Goal: Task Accomplishment & Management: Complete application form

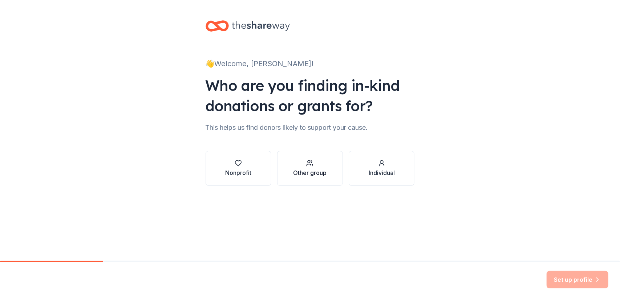
click at [306, 174] on div "Other group" at bounding box center [309, 172] width 33 height 9
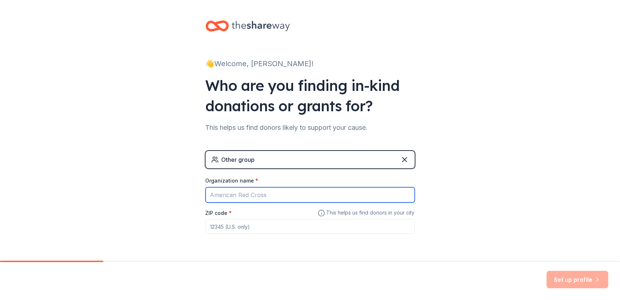
click at [278, 191] on input "Organization name *" at bounding box center [310, 194] width 209 height 15
type input "Women's Center"
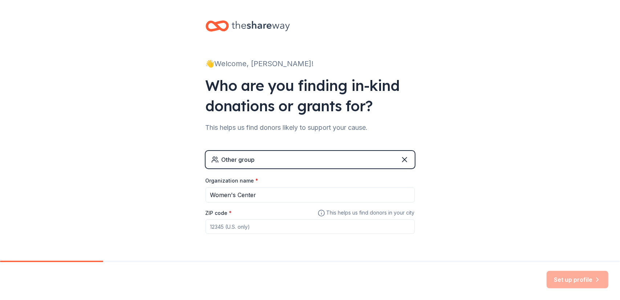
click at [258, 234] on div "Other group Organization name * Women's Center ZIP code * This helps us find do…" at bounding box center [310, 199] width 209 height 97
click at [259, 226] on input "ZIP code *" at bounding box center [310, 226] width 209 height 15
type input "24060"
click at [561, 281] on button "Set up profile" at bounding box center [578, 279] width 62 height 17
click at [584, 219] on div "👋 Welcome, [PERSON_NAME]! Who are you finding in-kind donations or grants for? …" at bounding box center [310, 141] width 620 height 283
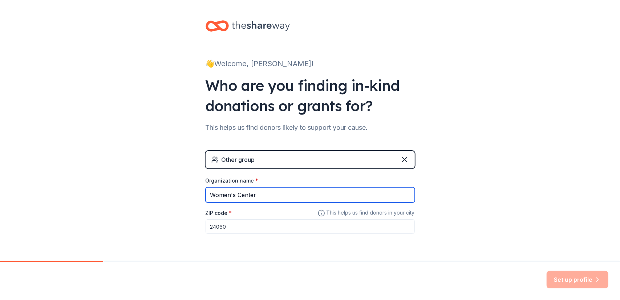
click at [353, 191] on input "Women's Center" at bounding box center [310, 194] width 209 height 15
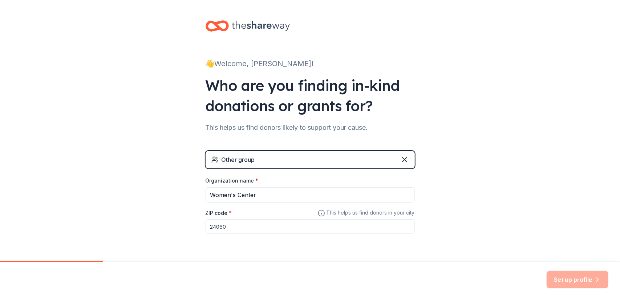
click at [338, 218] on div "ZIP code * 24060" at bounding box center [310, 221] width 209 height 26
click at [337, 222] on input "24060" at bounding box center [310, 226] width 209 height 15
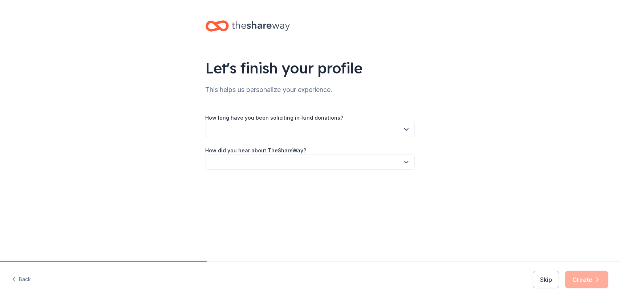
click at [326, 128] on button "button" at bounding box center [310, 129] width 209 height 15
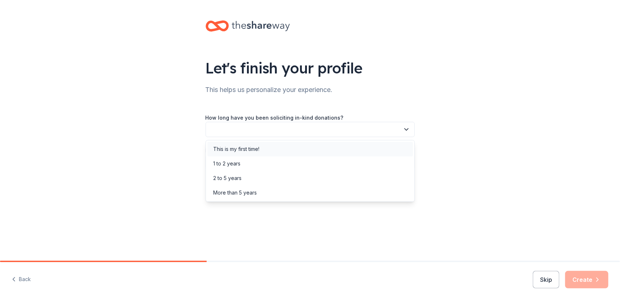
click at [300, 145] on div "This is my first time!" at bounding box center [310, 149] width 206 height 15
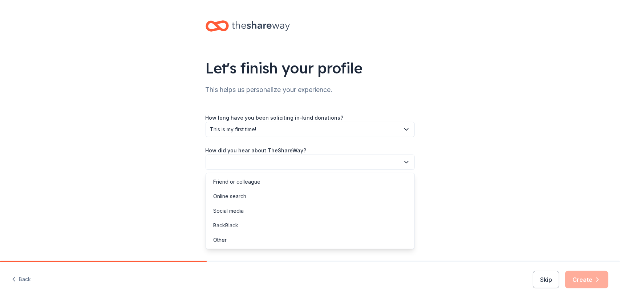
click at [293, 157] on button "button" at bounding box center [310, 161] width 209 height 15
click at [286, 197] on div "Online search" at bounding box center [310, 196] width 206 height 15
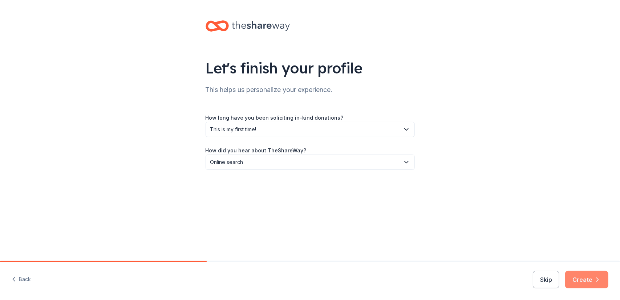
click at [600, 284] on button "Create" at bounding box center [586, 279] width 43 height 17
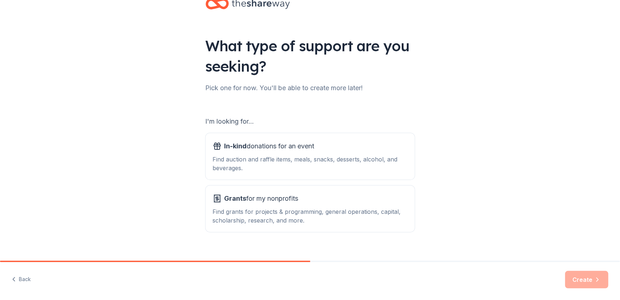
scroll to position [33, 0]
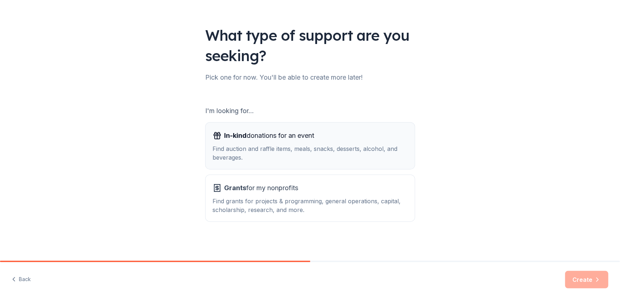
click at [363, 148] on div "Find auction and raffle items, meals, snacks, desserts, alcohol, and beverages." at bounding box center [310, 152] width 195 height 17
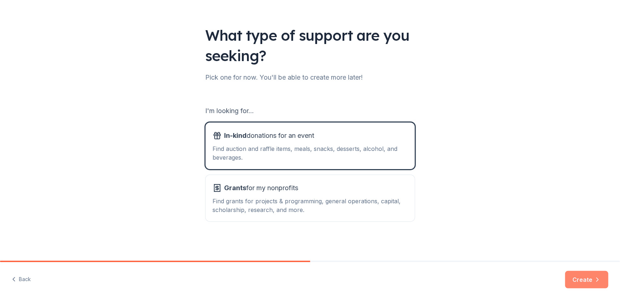
click at [574, 275] on button "Create" at bounding box center [586, 279] width 43 height 17
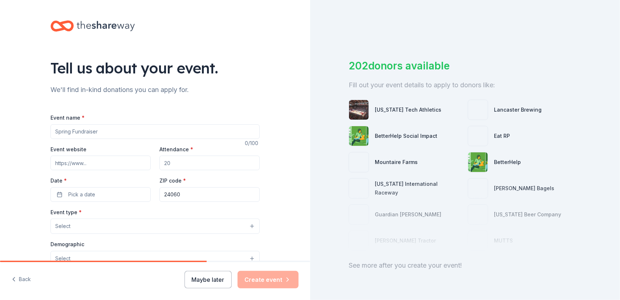
scroll to position [23, 0]
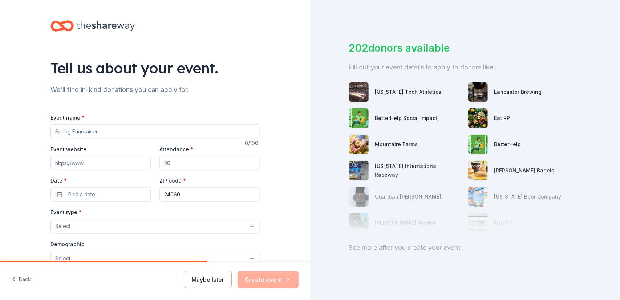
click at [108, 132] on input "Event name *" at bounding box center [155, 131] width 209 height 15
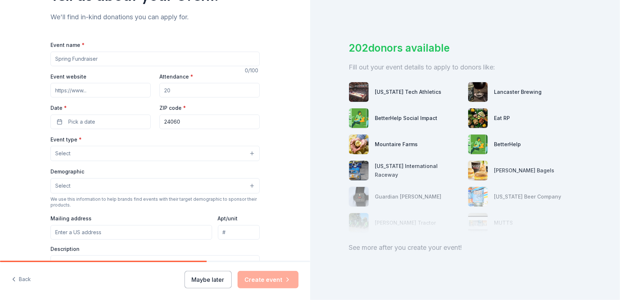
click at [109, 150] on button "Select" at bounding box center [155, 153] width 209 height 15
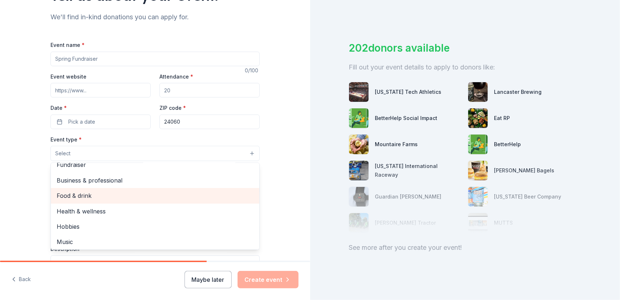
scroll to position [0, 0]
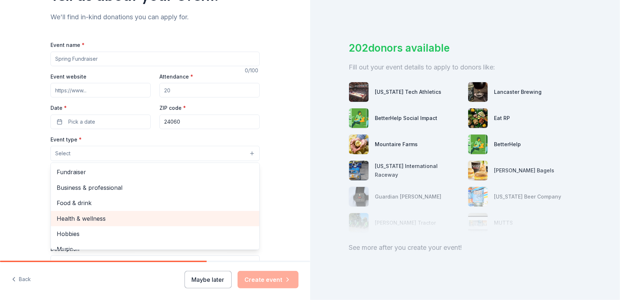
click at [108, 217] on span "Health & wellness" at bounding box center [155, 218] width 197 height 9
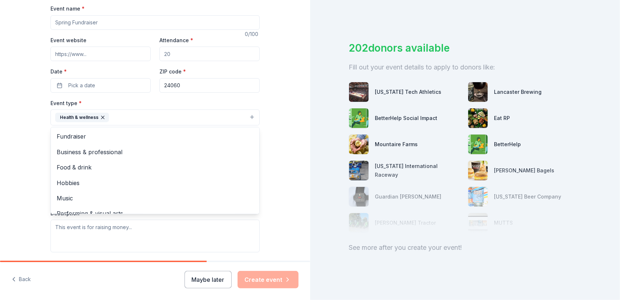
click at [39, 148] on div "Tell us about your event. We'll find in-kind donations you can apply for. Event…" at bounding box center [155, 133] width 233 height 484
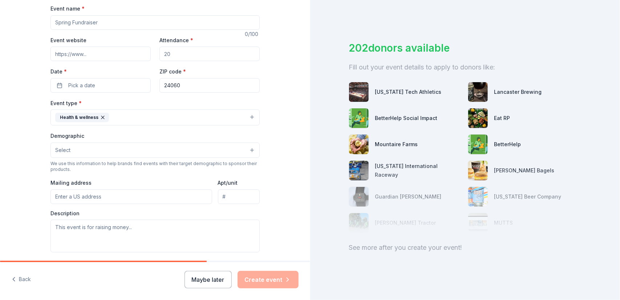
click at [98, 148] on button "Select" at bounding box center [155, 149] width 209 height 15
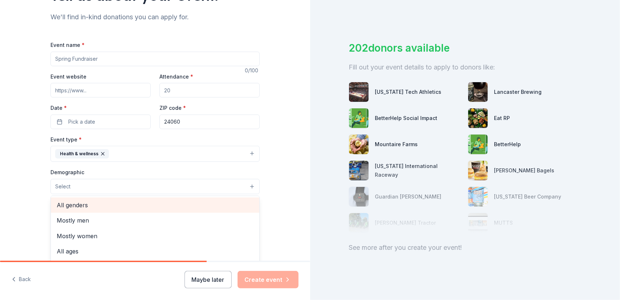
scroll to position [145, 0]
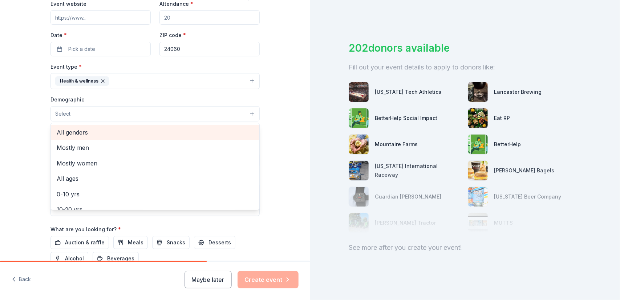
click at [96, 128] on span "All genders" at bounding box center [155, 132] width 197 height 9
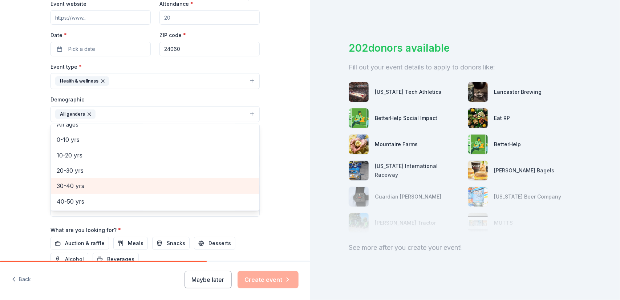
scroll to position [28, 0]
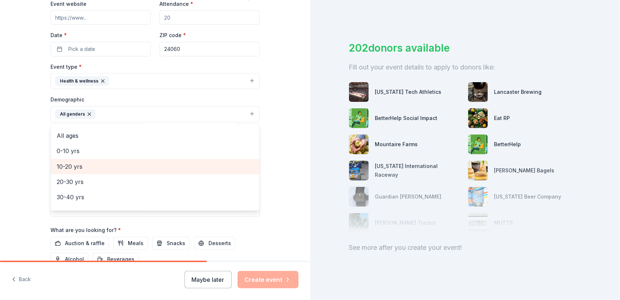
click at [93, 164] on span "10-20 yrs" at bounding box center [155, 166] width 197 height 9
click at [72, 166] on span "20-30 yrs" at bounding box center [155, 166] width 197 height 9
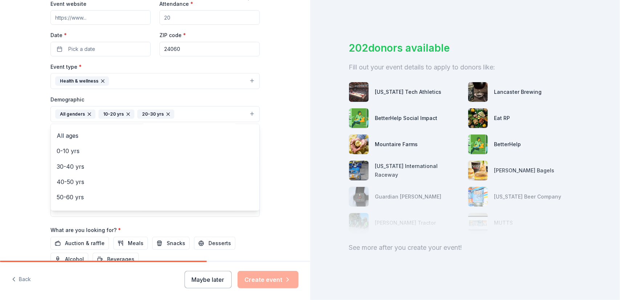
click at [33, 163] on div "Tell us about your event. We'll find in-kind donations you can apply for. Event…" at bounding box center [155, 97] width 310 height 485
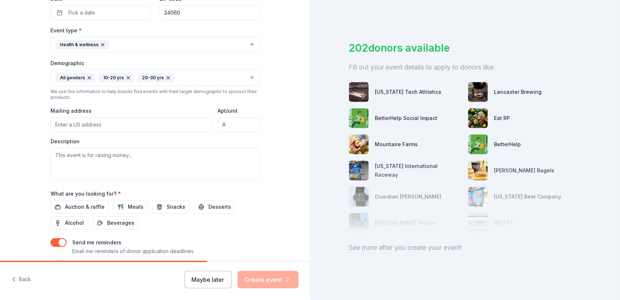
scroll to position [218, 0]
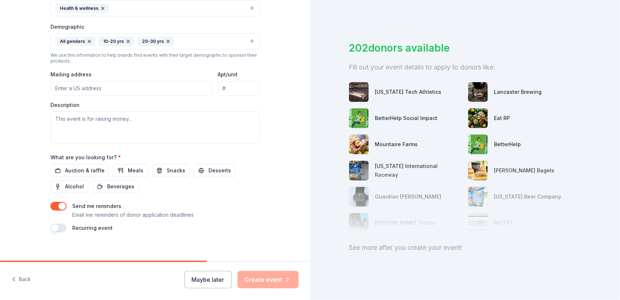
click at [56, 206] on button "button" at bounding box center [59, 206] width 16 height 9
click at [128, 169] on span "Meals" at bounding box center [136, 170] width 16 height 9
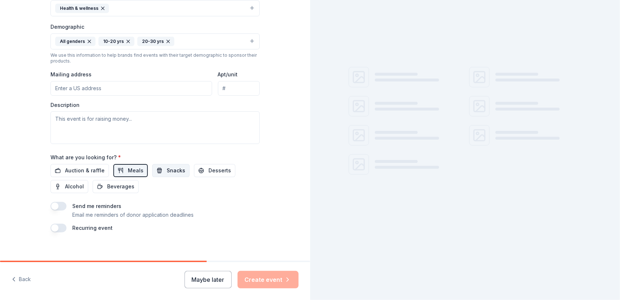
click at [171, 166] on span "Snacks" at bounding box center [176, 170] width 19 height 9
click at [195, 167] on button "Desserts" at bounding box center [214, 170] width 41 height 13
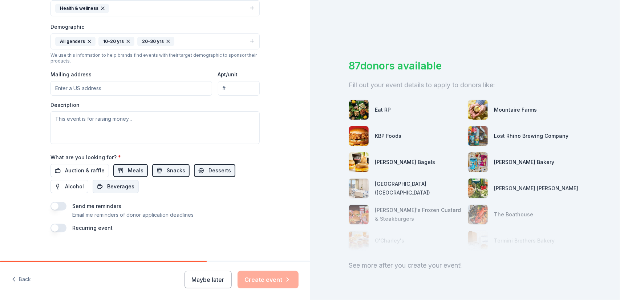
click at [127, 186] on span "Beverages" at bounding box center [120, 186] width 27 height 9
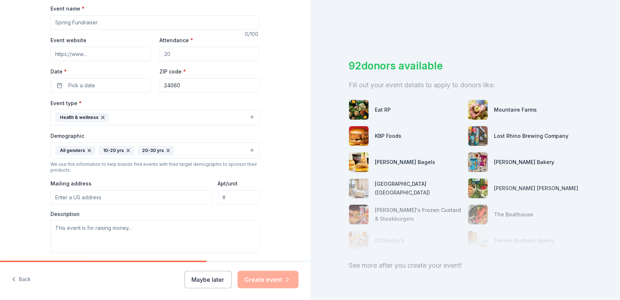
scroll to position [73, 0]
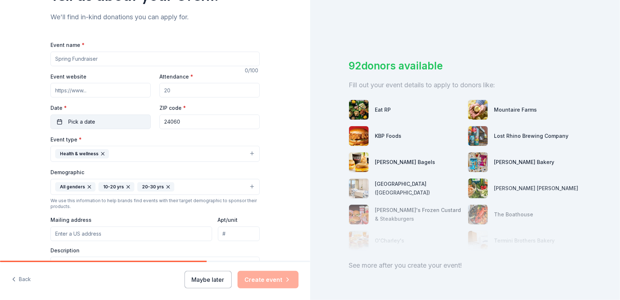
click at [103, 122] on button "Pick a date" at bounding box center [101, 121] width 100 height 15
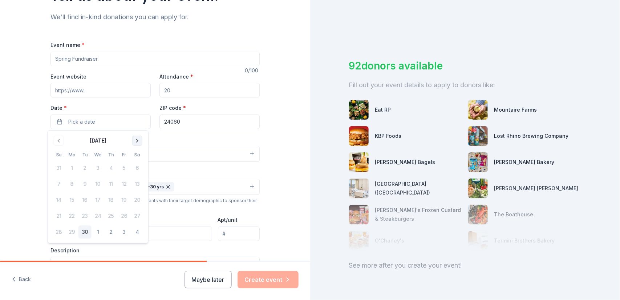
click at [138, 142] on button "Go to next month" at bounding box center [137, 141] width 10 height 10
click at [72, 198] on button "13" at bounding box center [71, 199] width 13 height 13
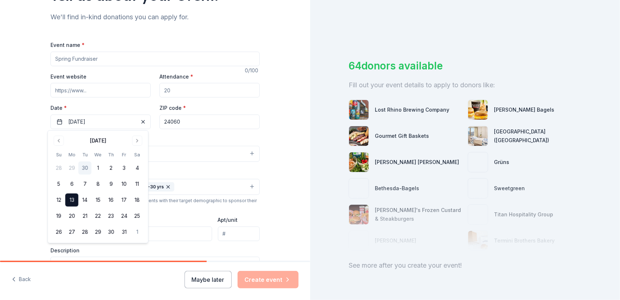
click at [187, 140] on div "Event type * Health & wellness" at bounding box center [155, 148] width 209 height 27
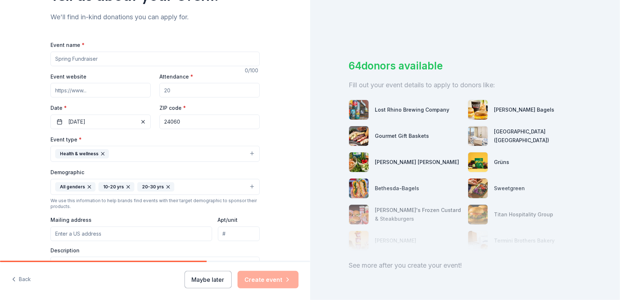
click at [96, 58] on input "Event name *" at bounding box center [155, 59] width 209 height 15
type input "Healing in Community"
click at [91, 91] on input "Event website" at bounding box center [101, 90] width 100 height 15
click at [82, 89] on input "Event website" at bounding box center [101, 90] width 100 height 15
paste input "[URL][DOMAIN_NAME]"
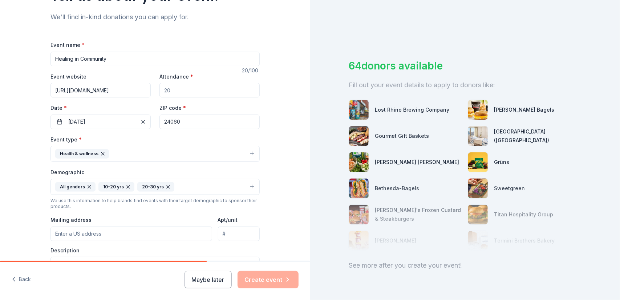
type input "[URL][DOMAIN_NAME]"
drag, startPoint x: 175, startPoint y: 89, endPoint x: 158, endPoint y: 87, distance: 17.9
click at [160, 87] on input "Attendance *" at bounding box center [210, 90] width 100 height 15
click at [171, 92] on input "Attendance *" at bounding box center [210, 90] width 100 height 15
click at [170, 87] on input "Attendance *" at bounding box center [210, 90] width 100 height 15
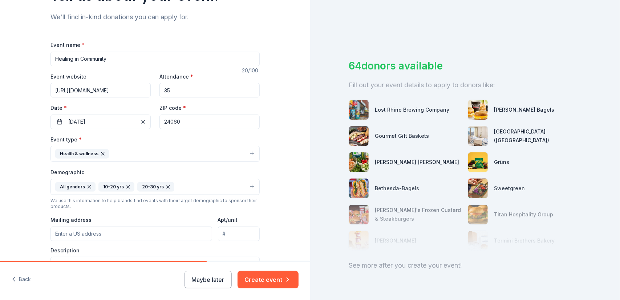
click at [251, 101] on div "Event website [URL][DOMAIN_NAME] Attendance * 35 Date * [DATE] ZIP code * 24060" at bounding box center [155, 100] width 209 height 57
click at [217, 95] on input "35" at bounding box center [210, 90] width 100 height 15
type input "30"
click at [260, 103] on div "Tell us about your event. We'll find in-kind donations you can apply for. Event…" at bounding box center [155, 169] width 233 height 485
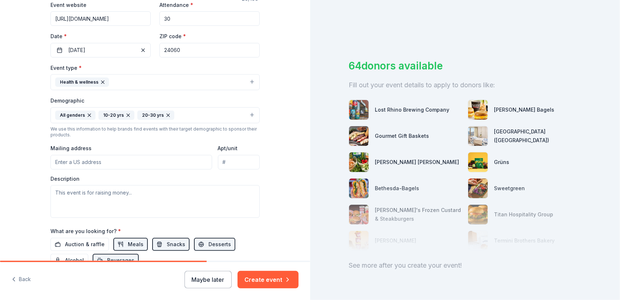
scroll to position [145, 0]
click at [262, 286] on button "Create event" at bounding box center [268, 279] width 61 height 17
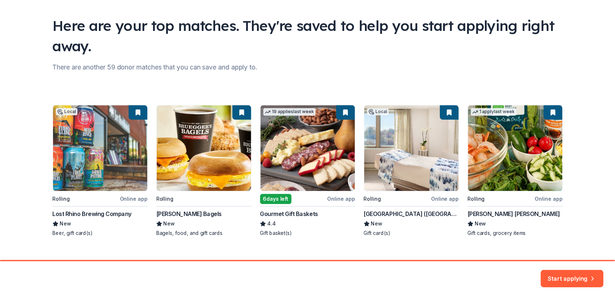
scroll to position [55, 0]
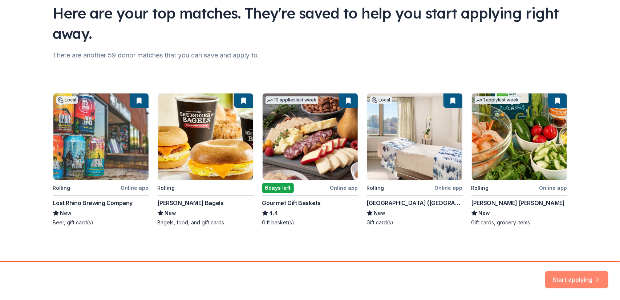
click at [573, 281] on button "Start applying" at bounding box center [576, 274] width 63 height 17
